Goal: Task Accomplishment & Management: Manage account settings

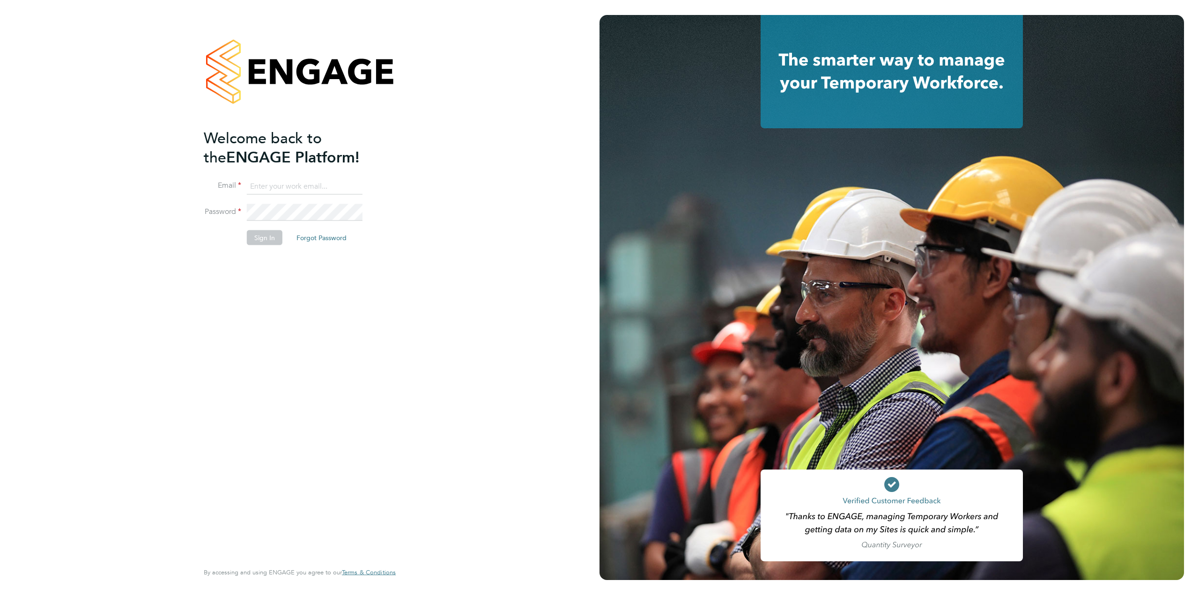
type input "tom.heath@randstadcpe.com"
click at [257, 237] on button "Sign In" at bounding box center [265, 237] width 36 height 15
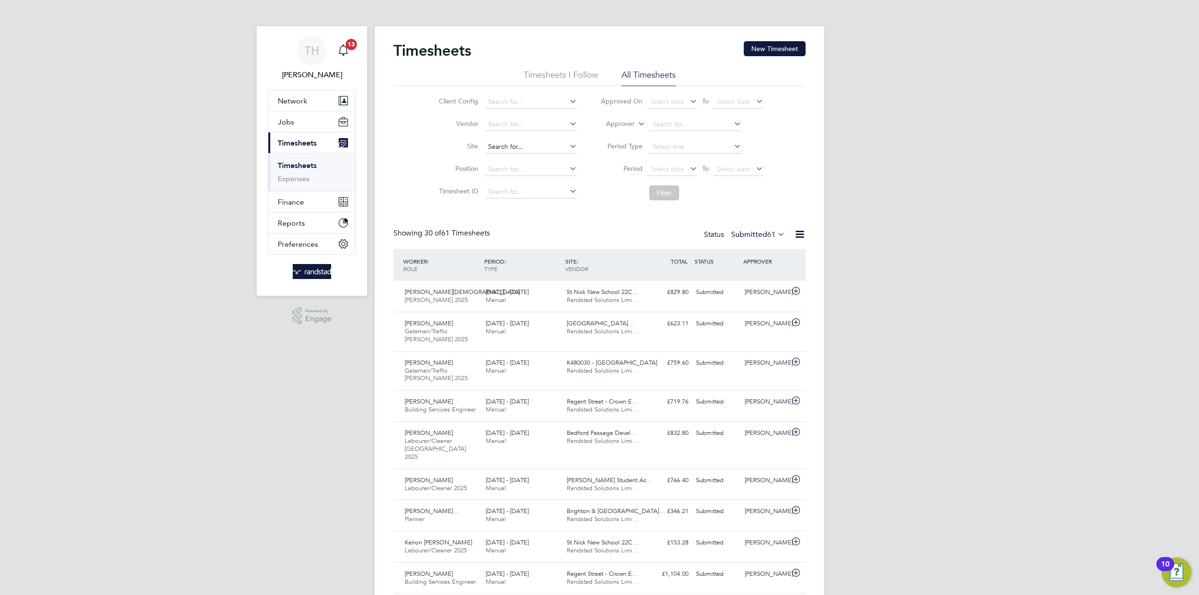
click at [507, 151] on input at bounding box center [531, 147] width 92 height 13
click at [538, 185] on li "[GEOGRAPHIC_DATA] (50CB03)" at bounding box center [538, 184] width 108 height 13
type input "[GEOGRAPHIC_DATA] (50CB03)"
click at [659, 197] on button "Filter" at bounding box center [664, 192] width 30 height 15
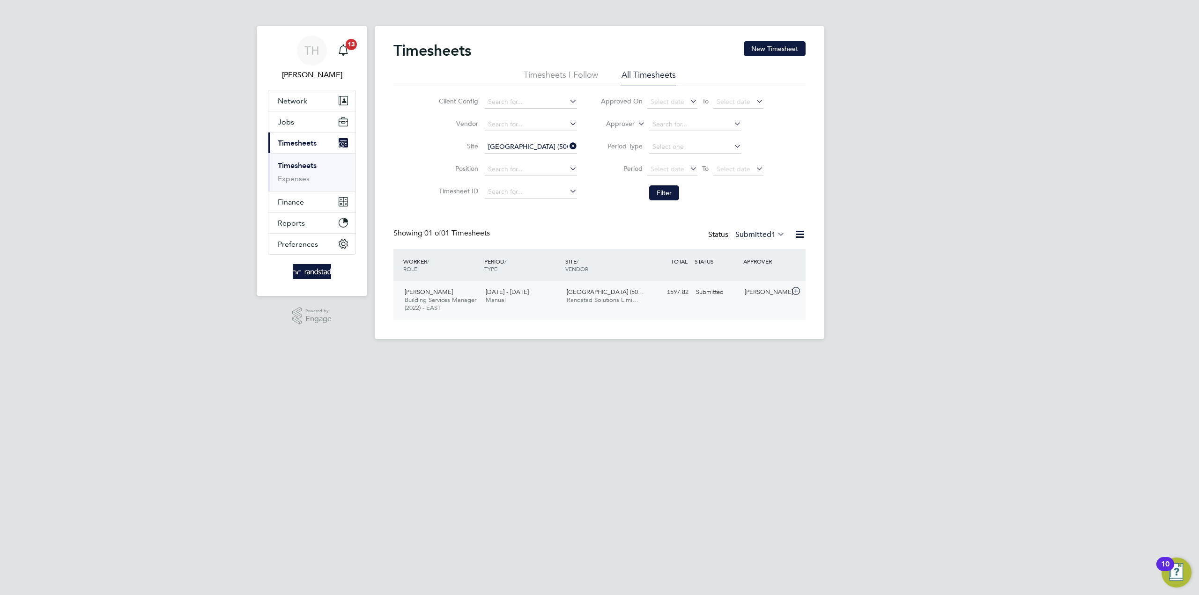
click at [538, 287] on div "[DATE] - [DATE] Manual" at bounding box center [522, 296] width 81 height 23
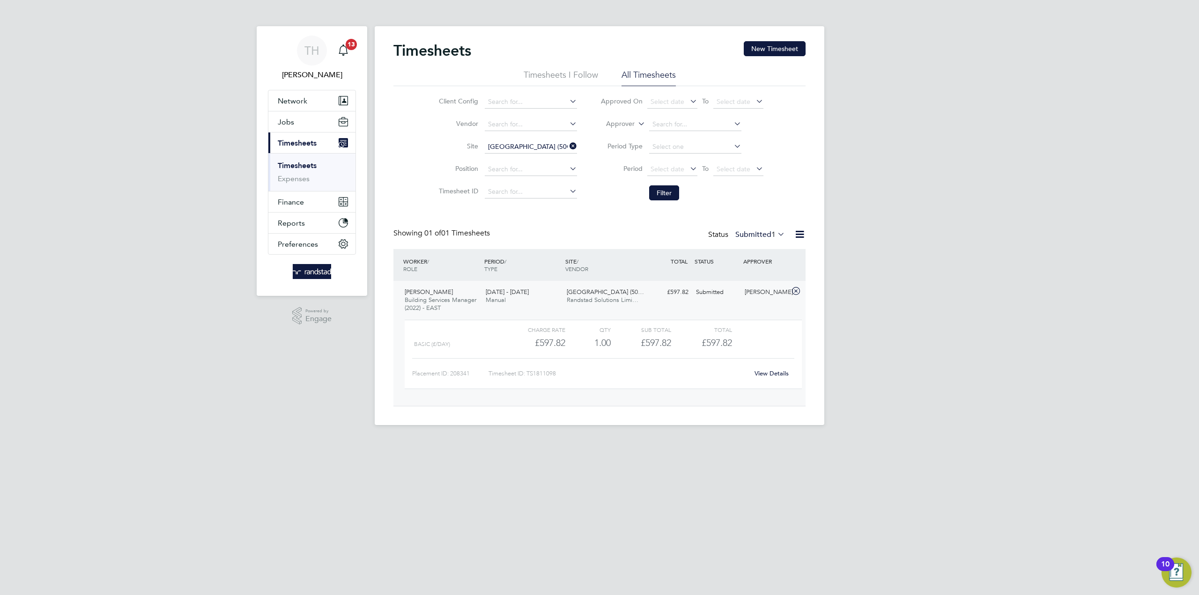
click at [785, 377] on link "View Details" at bounding box center [772, 374] width 34 height 8
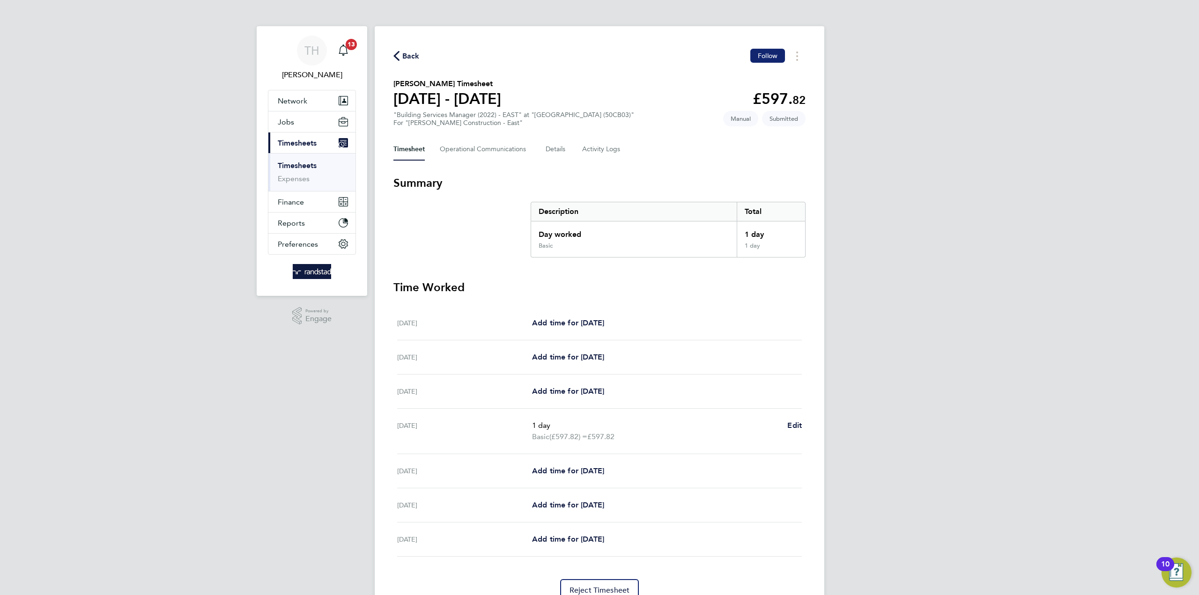
click at [767, 54] on span "Follow" at bounding box center [768, 56] width 20 height 8
click at [410, 60] on span "Back" at bounding box center [410, 56] width 17 height 11
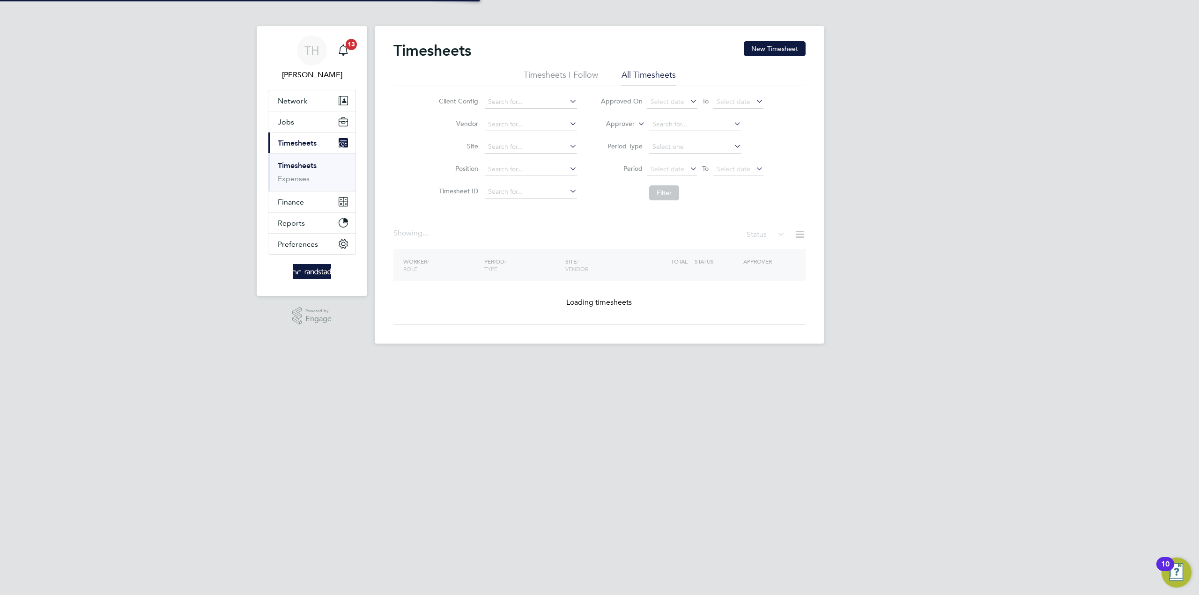
click at [0, 309] on div "TH Tom Heath Notifications 13 Applications: Network Businesses Sites Workers Co…" at bounding box center [599, 179] width 1199 height 359
